Goal: Find specific page/section: Find specific page/section

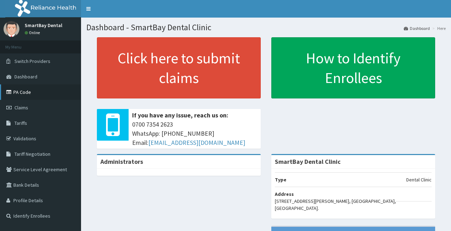
click at [32, 96] on link "PA Code" at bounding box center [40, 92] width 81 height 15
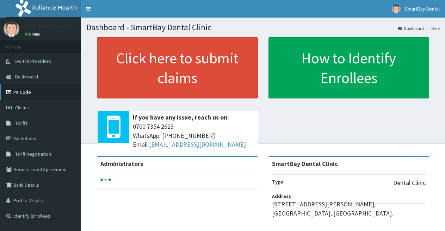
click at [27, 92] on link "PA Code" at bounding box center [40, 92] width 81 height 15
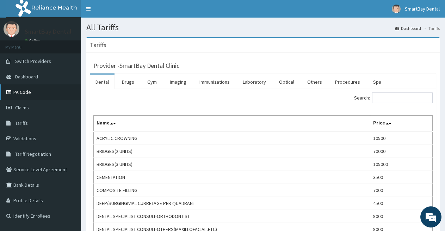
click at [38, 95] on link "PA Code" at bounding box center [40, 92] width 81 height 15
